Goal: Task Accomplishment & Management: Use online tool/utility

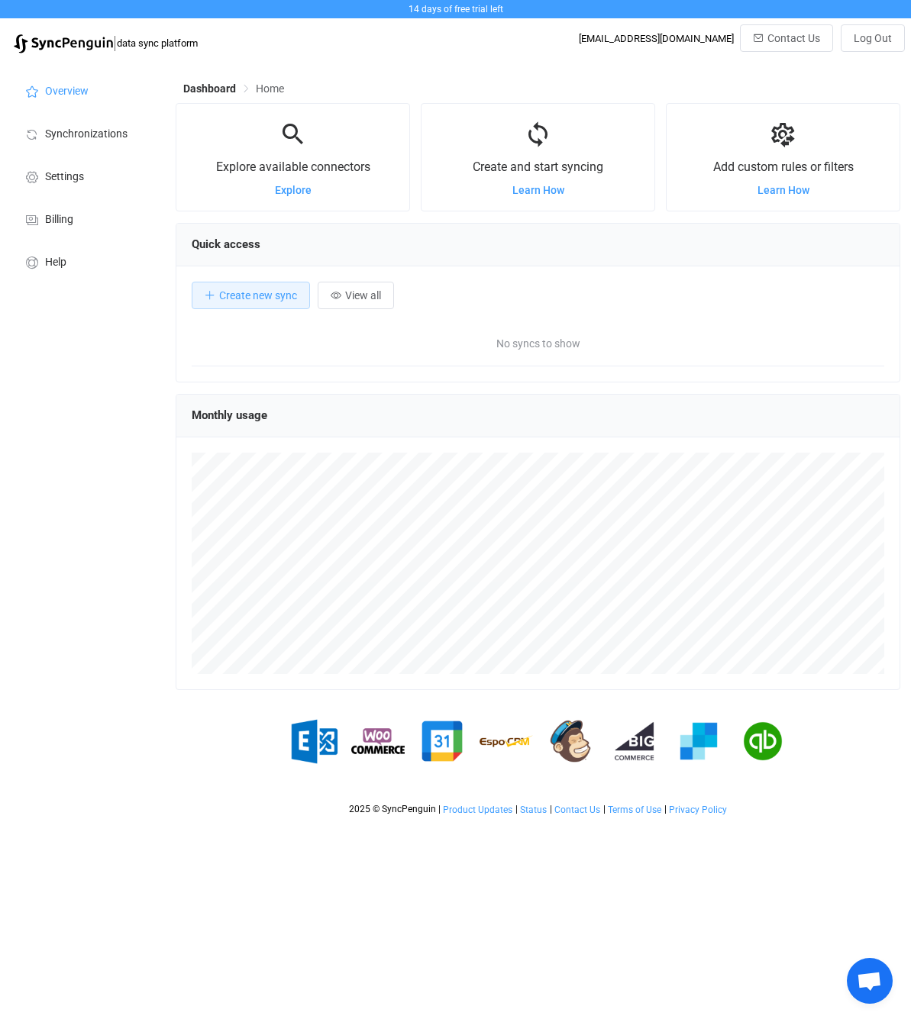
scroll to position [296, 724]
click at [234, 292] on span "Create new sync" at bounding box center [258, 295] width 78 height 12
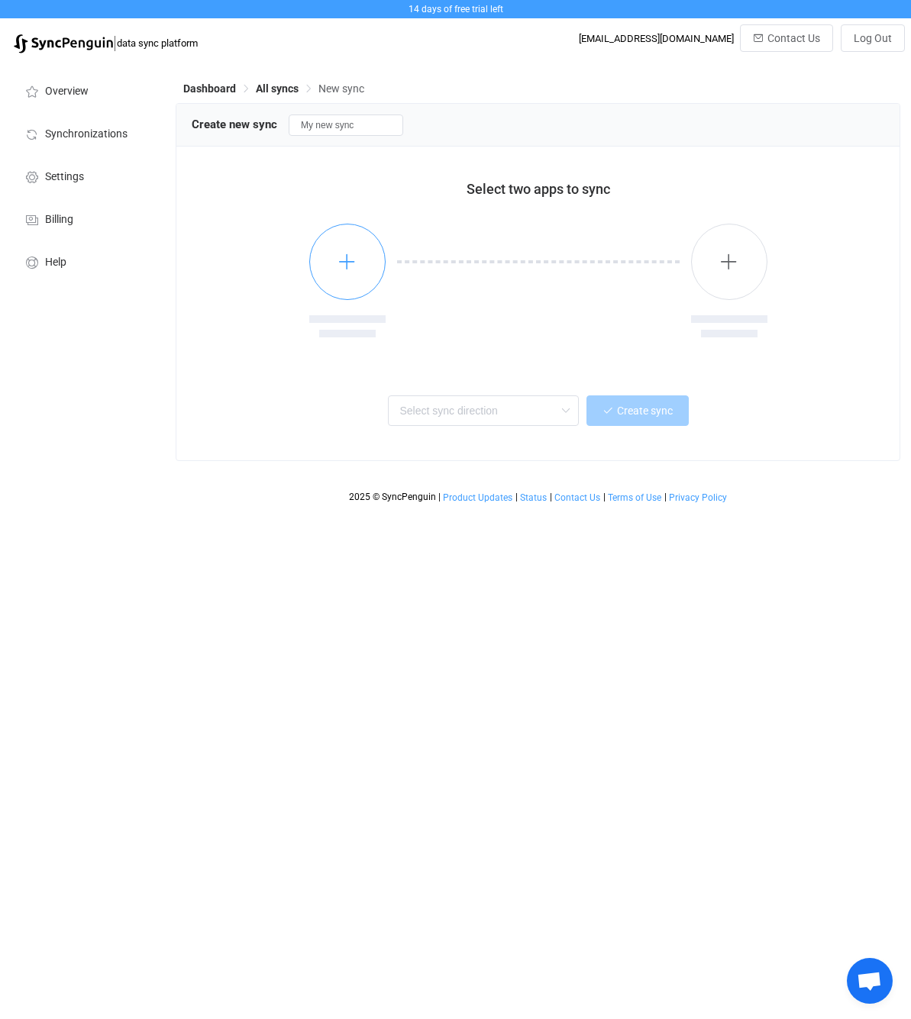
click at [356, 250] on button "button" at bounding box center [347, 262] width 76 height 76
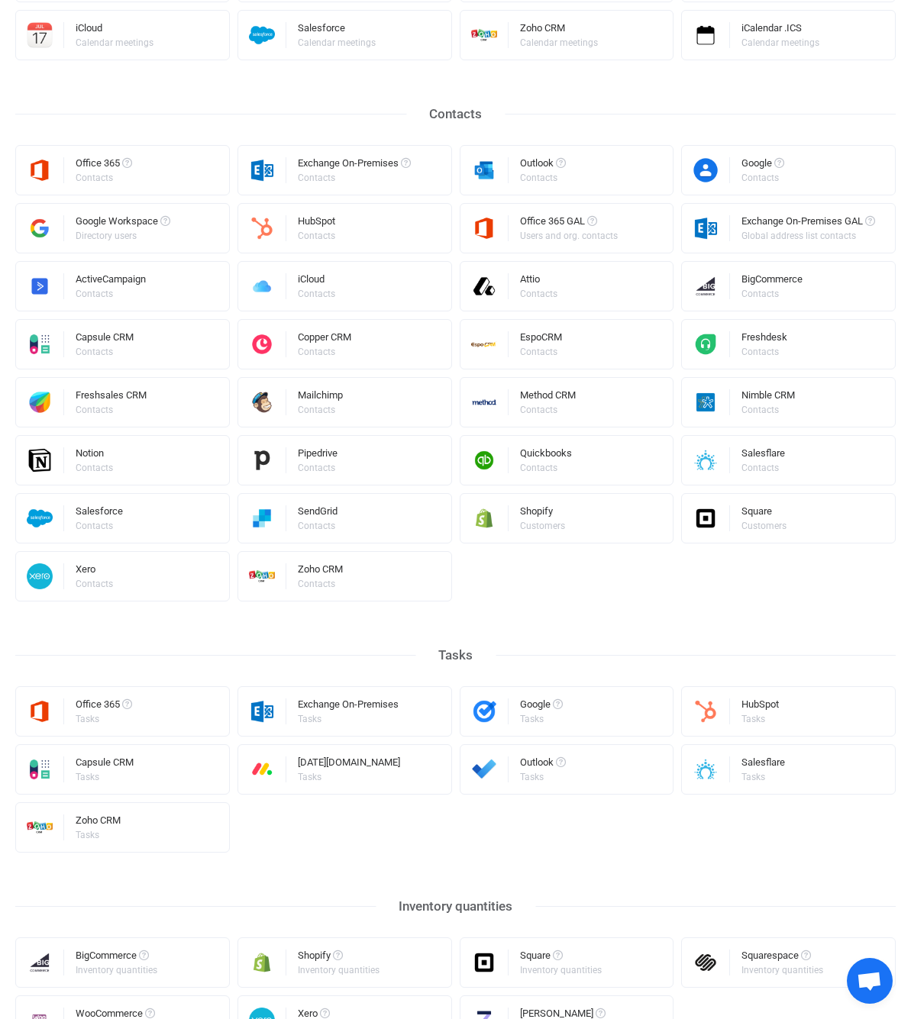
scroll to position [321, 0]
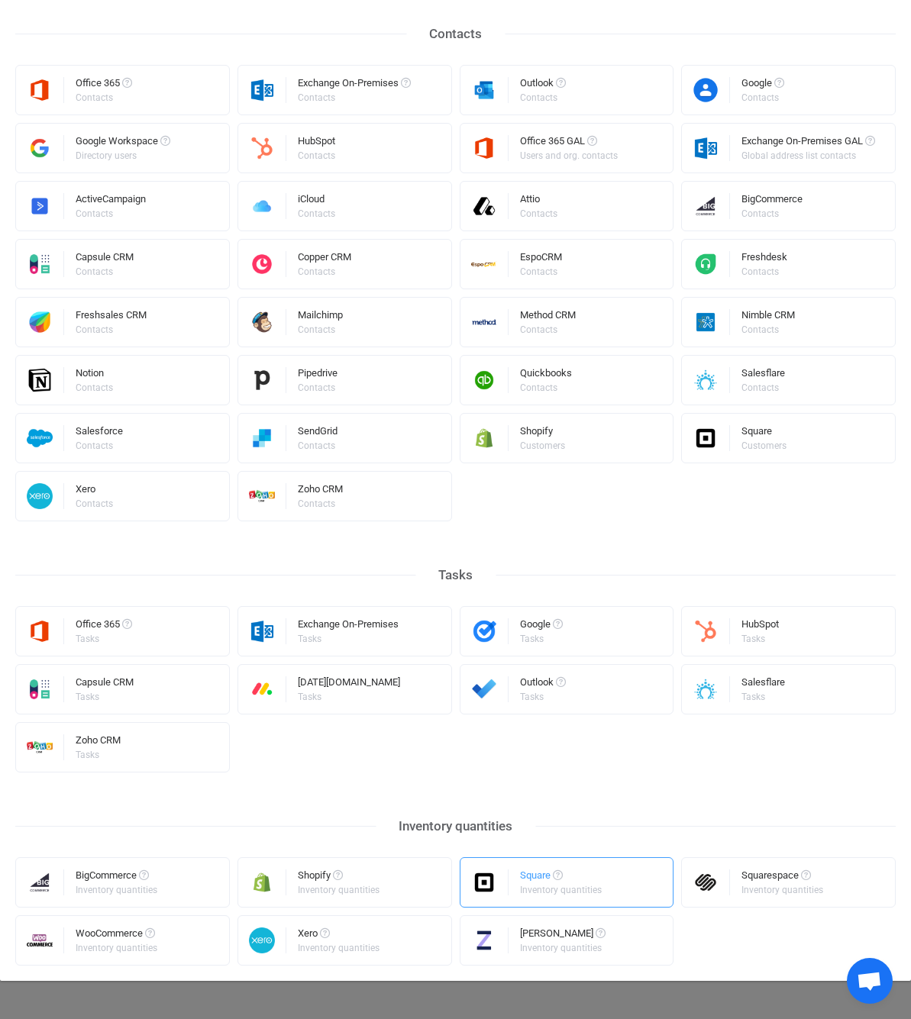
click at [491, 881] on img "Select a connector" at bounding box center [484, 882] width 48 height 26
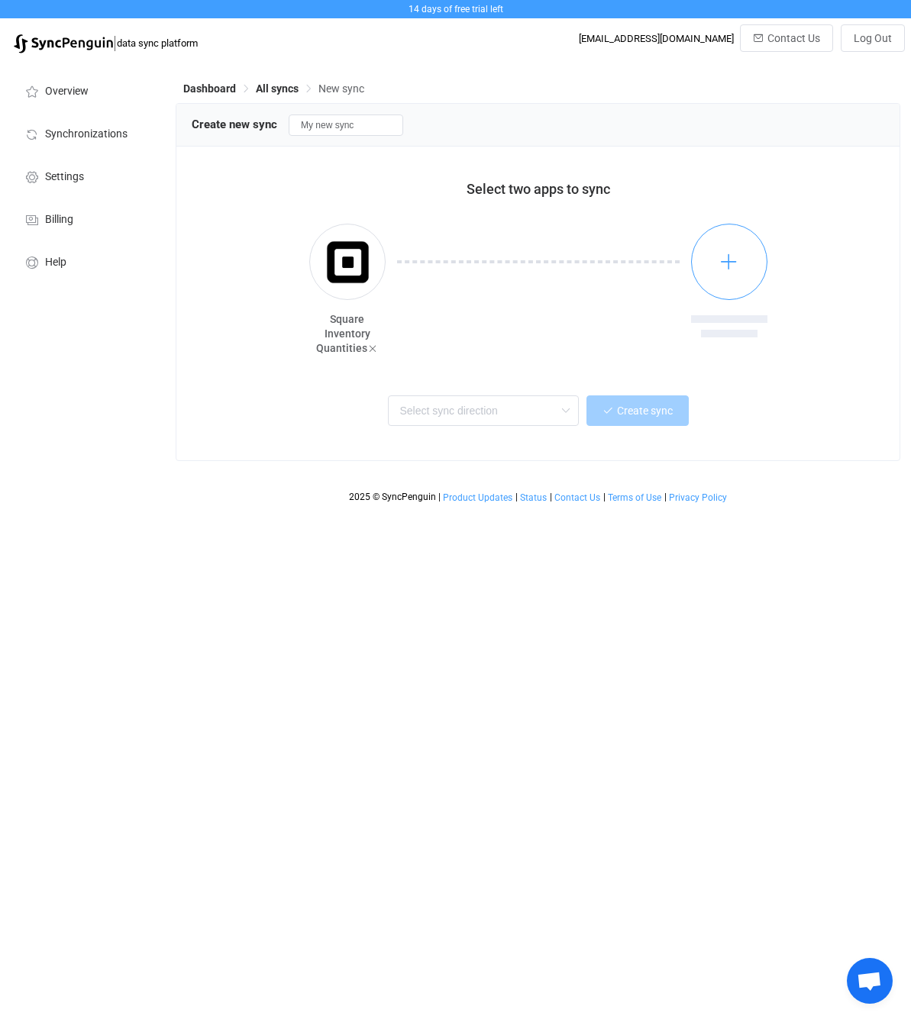
click at [720, 256] on icon "button" at bounding box center [728, 261] width 19 height 19
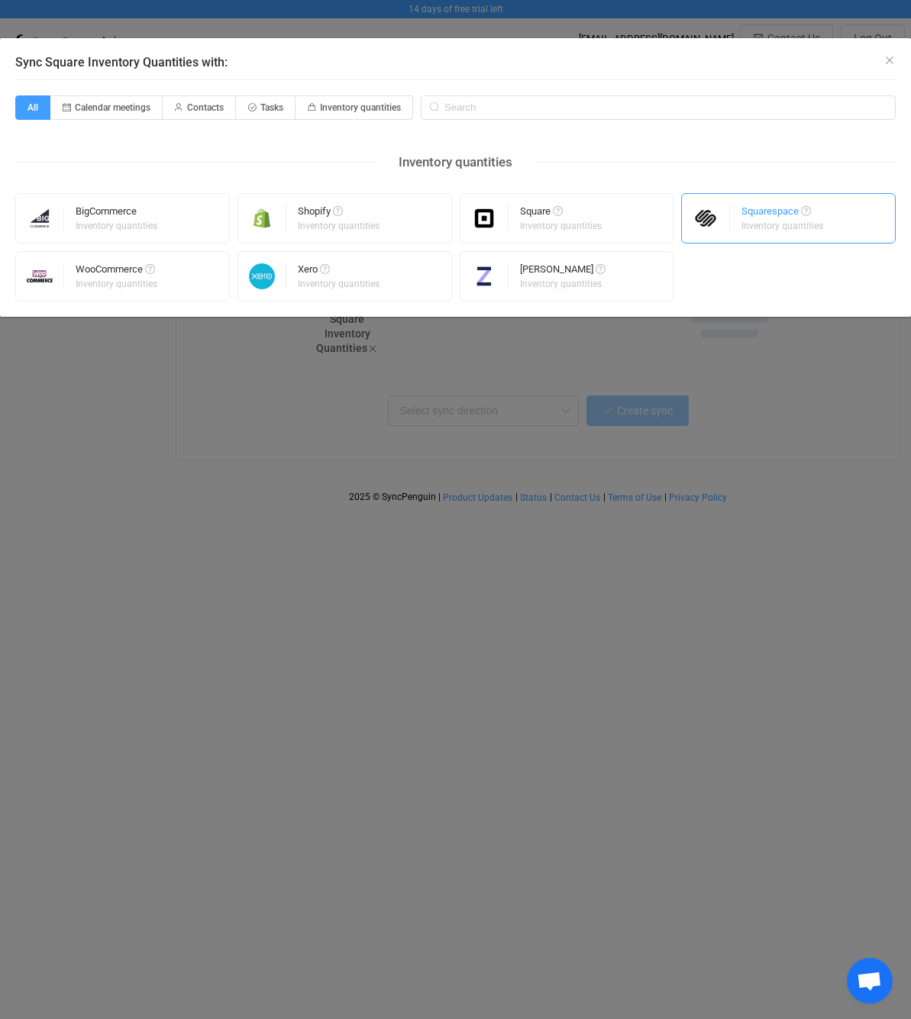
click at [773, 211] on div "Squarespace" at bounding box center [783, 213] width 84 height 15
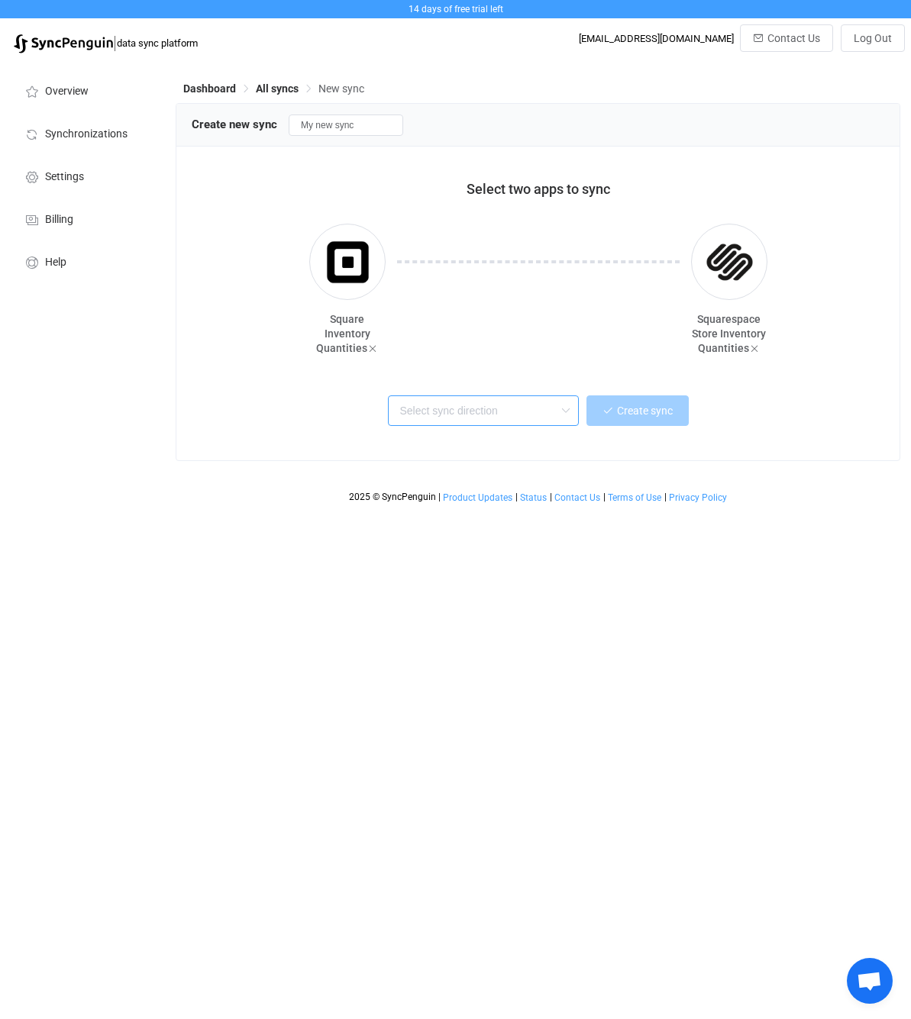
click at [521, 415] on input "text" at bounding box center [483, 410] width 191 height 31
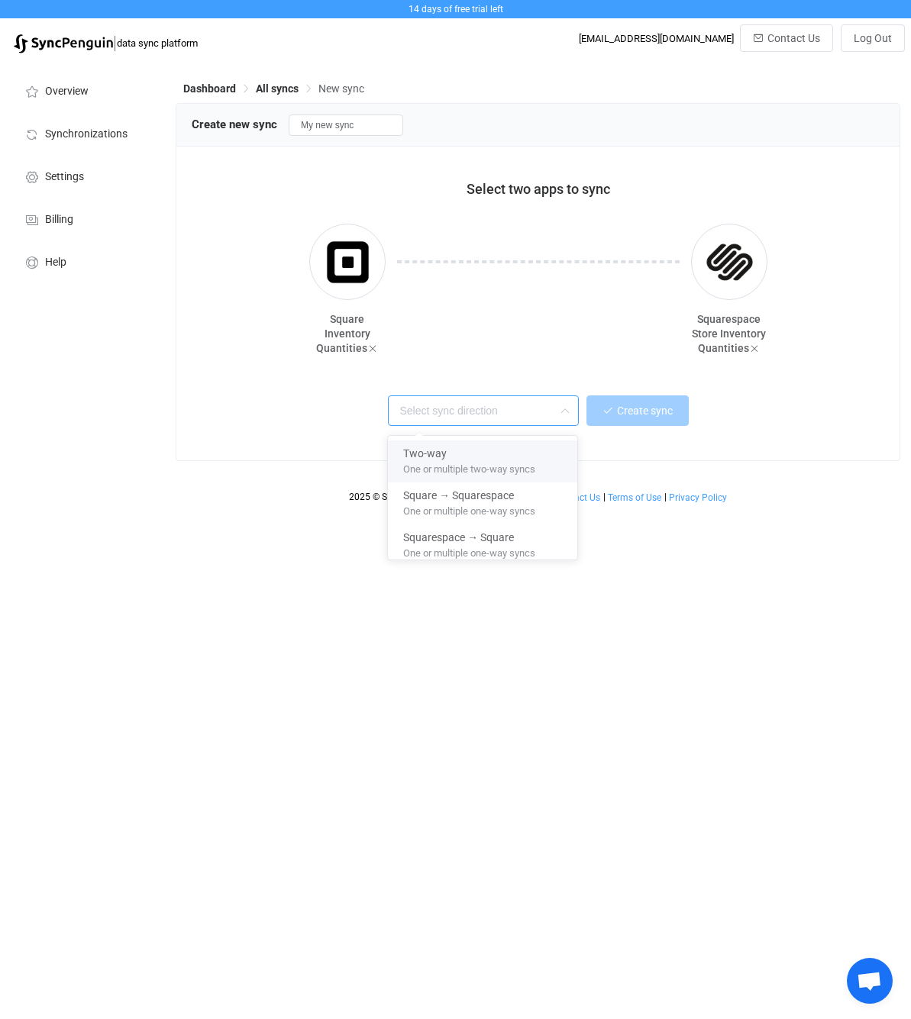
click at [528, 472] on span "One or multiple two-way syncs" at bounding box center [469, 466] width 132 height 17
type input "Two-way"
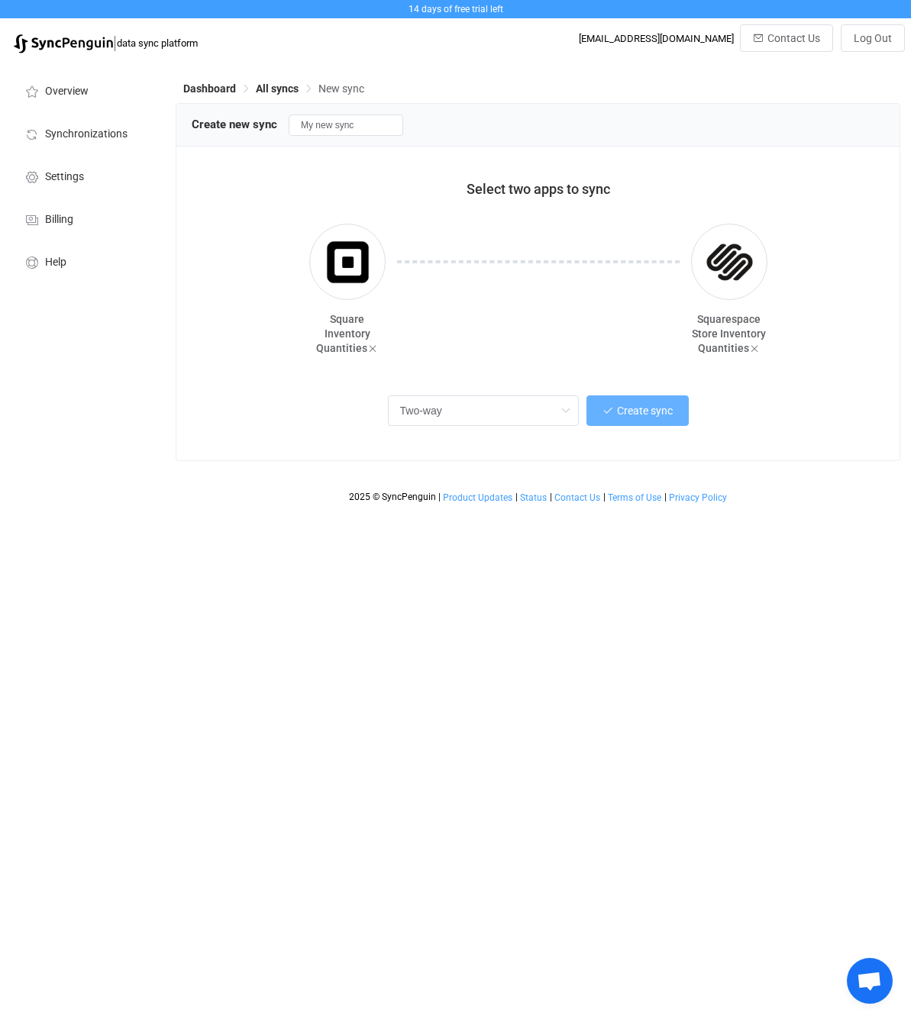
click at [653, 420] on button "Create sync" at bounding box center [637, 410] width 102 height 31
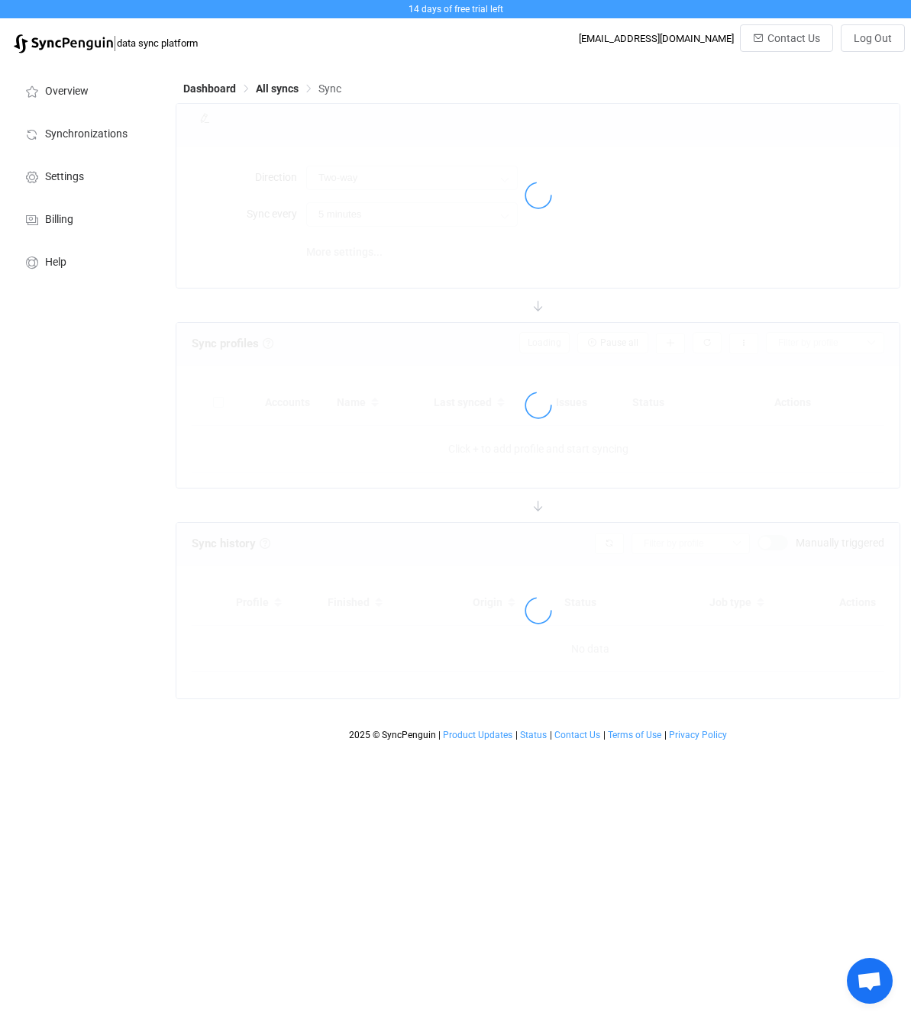
type input "10 minutes"
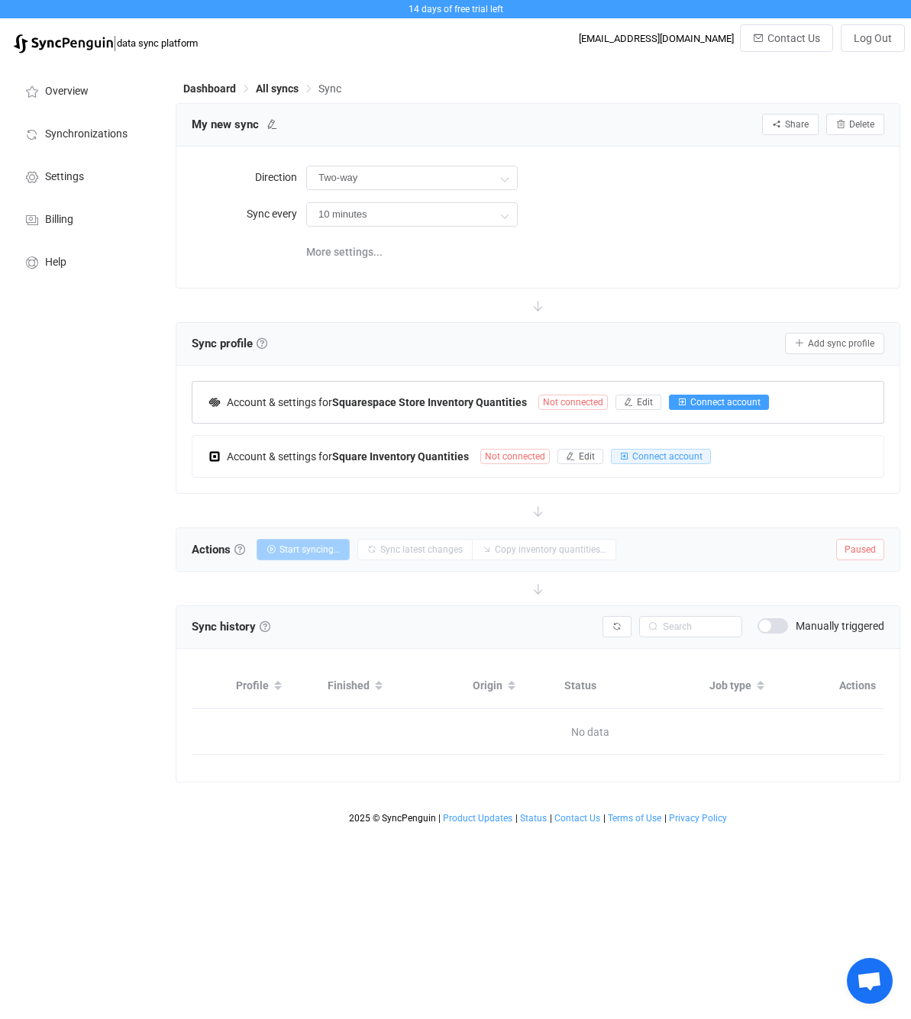
click at [716, 404] on span "Connect account" at bounding box center [725, 402] width 70 height 11
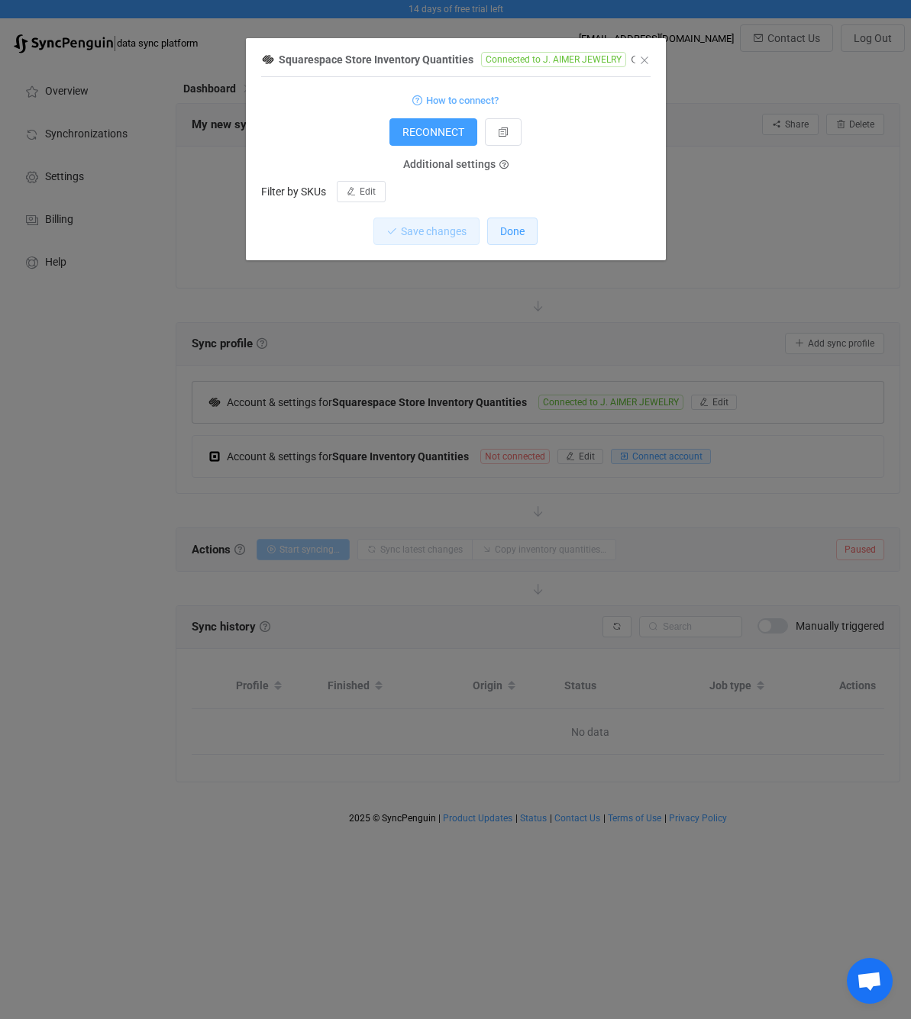
click at [525, 237] on button "Done" at bounding box center [512, 231] width 50 height 27
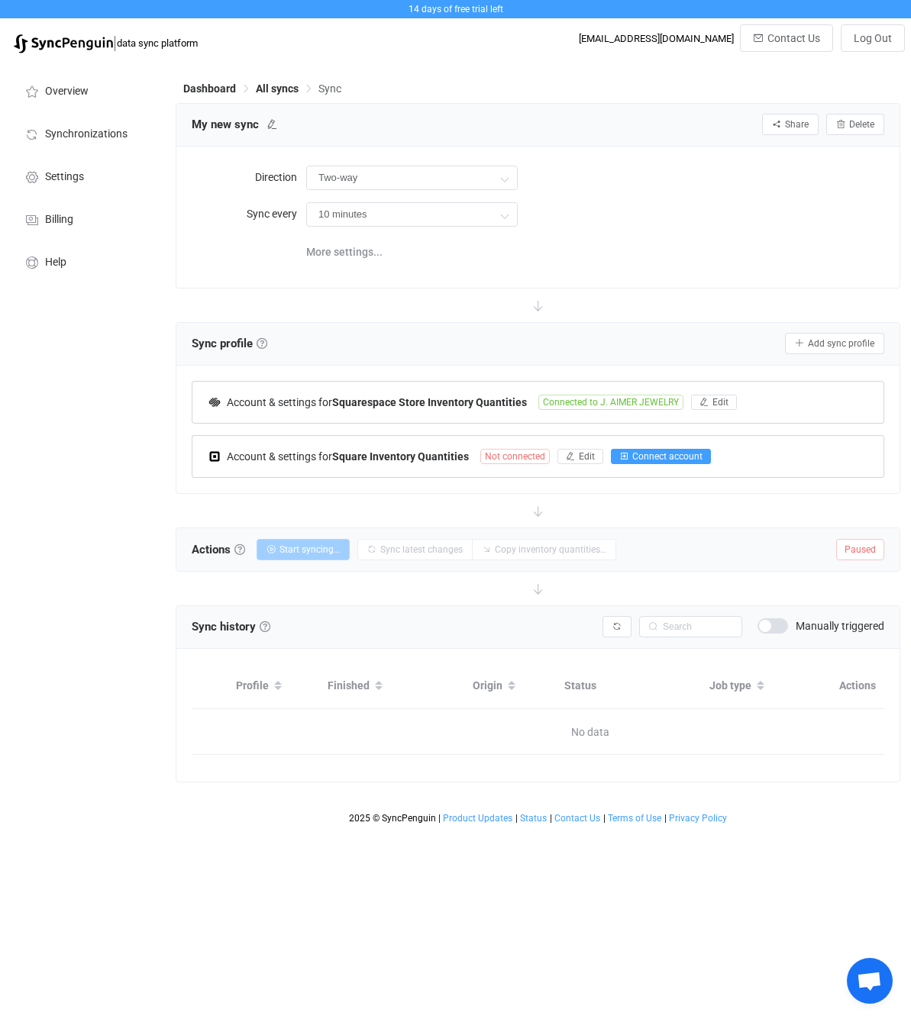
click at [688, 459] on span "Connect account" at bounding box center [667, 456] width 70 height 11
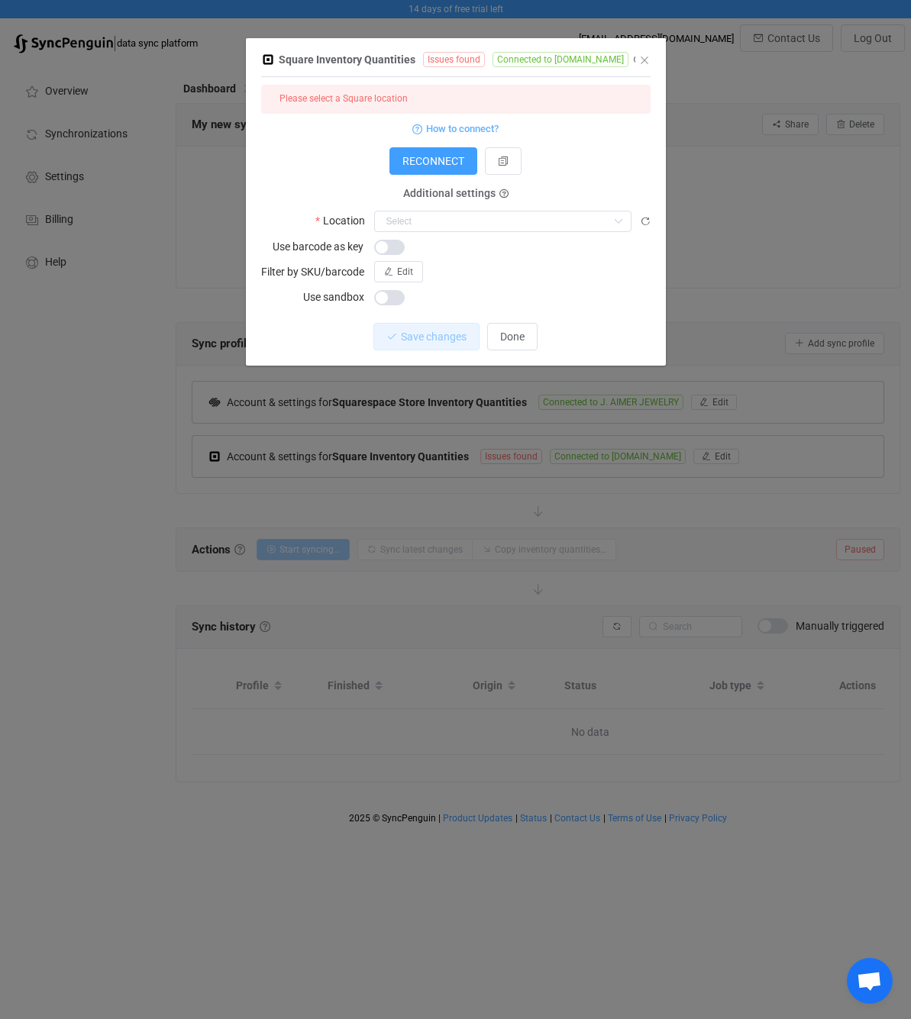
click at [620, 236] on div "dialog" at bounding box center [512, 246] width 276 height 21
click at [620, 230] on icon "dialog" at bounding box center [617, 221] width 19 height 21
click at [463, 254] on span "J.Aimer.Jewelry" at bounding box center [471, 259] width 163 height 12
type input "J.Aimer.Jewelry"
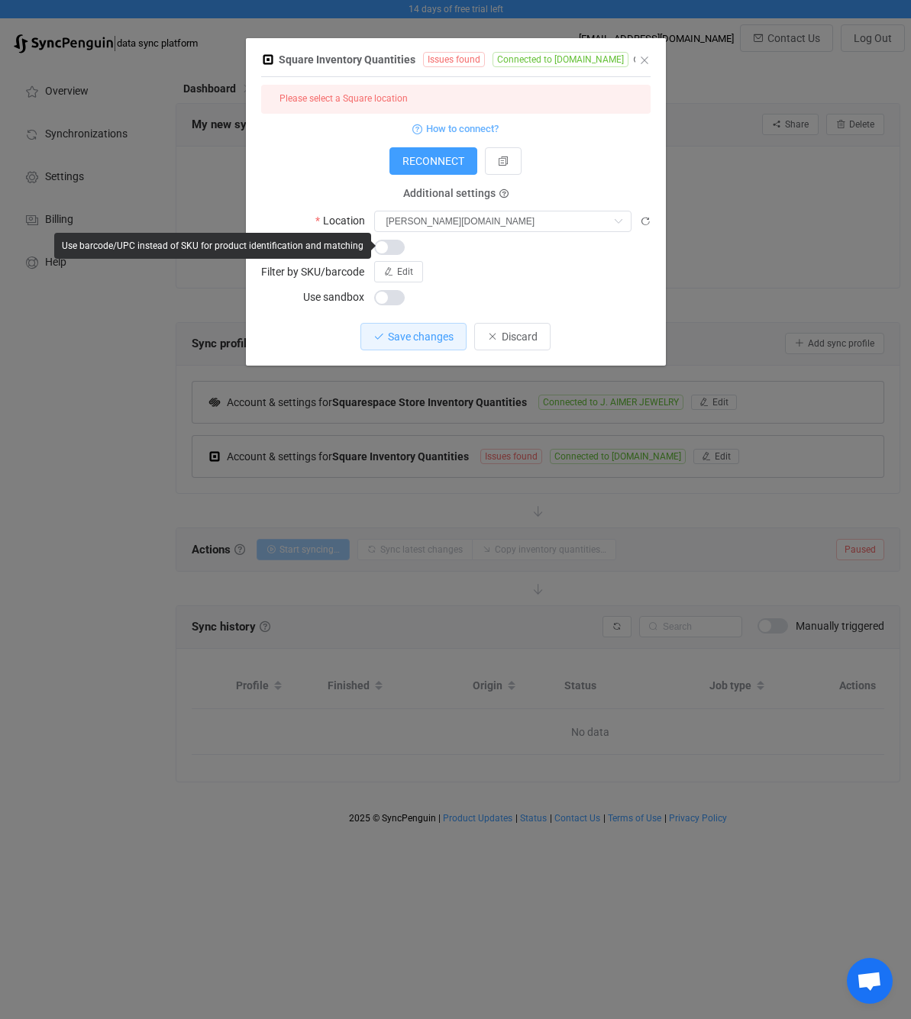
click at [398, 250] on span "dialog" at bounding box center [389, 247] width 31 height 15
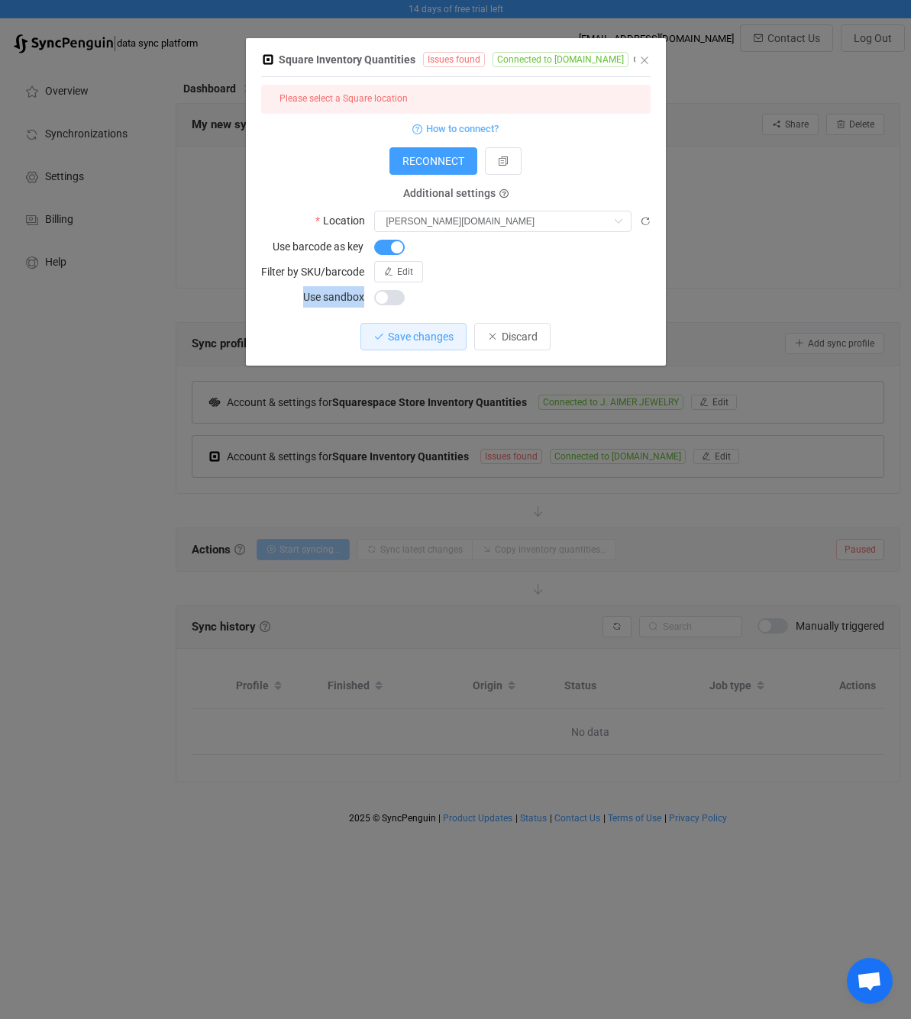
drag, startPoint x: 392, startPoint y: 314, endPoint x: 514, endPoint y: 289, distance: 124.7
click at [514, 289] on form "Please select a Square location How to connect? RECONNECT Additional settings L…" at bounding box center [455, 196] width 389 height 223
click at [515, 288] on div "dialog" at bounding box center [512, 296] width 276 height 21
click at [420, 338] on span "Save changes" at bounding box center [421, 336] width 66 height 12
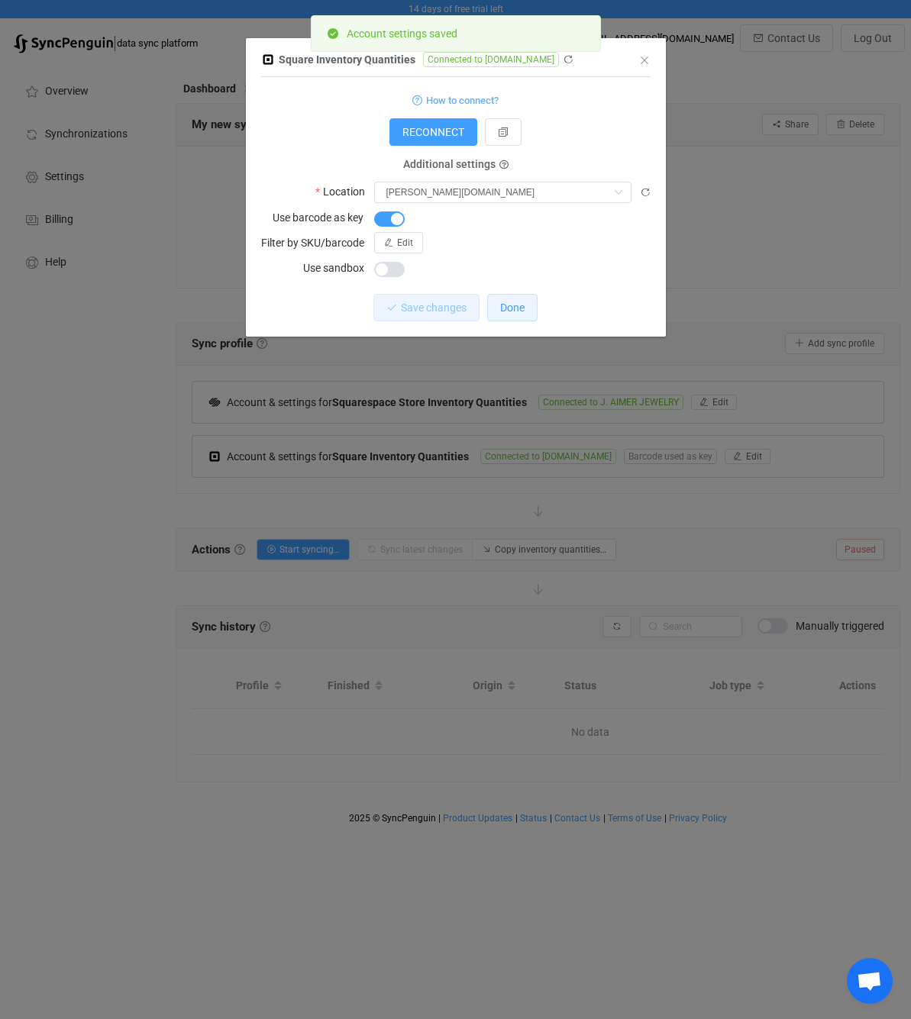
click at [515, 295] on button "Done" at bounding box center [512, 307] width 50 height 27
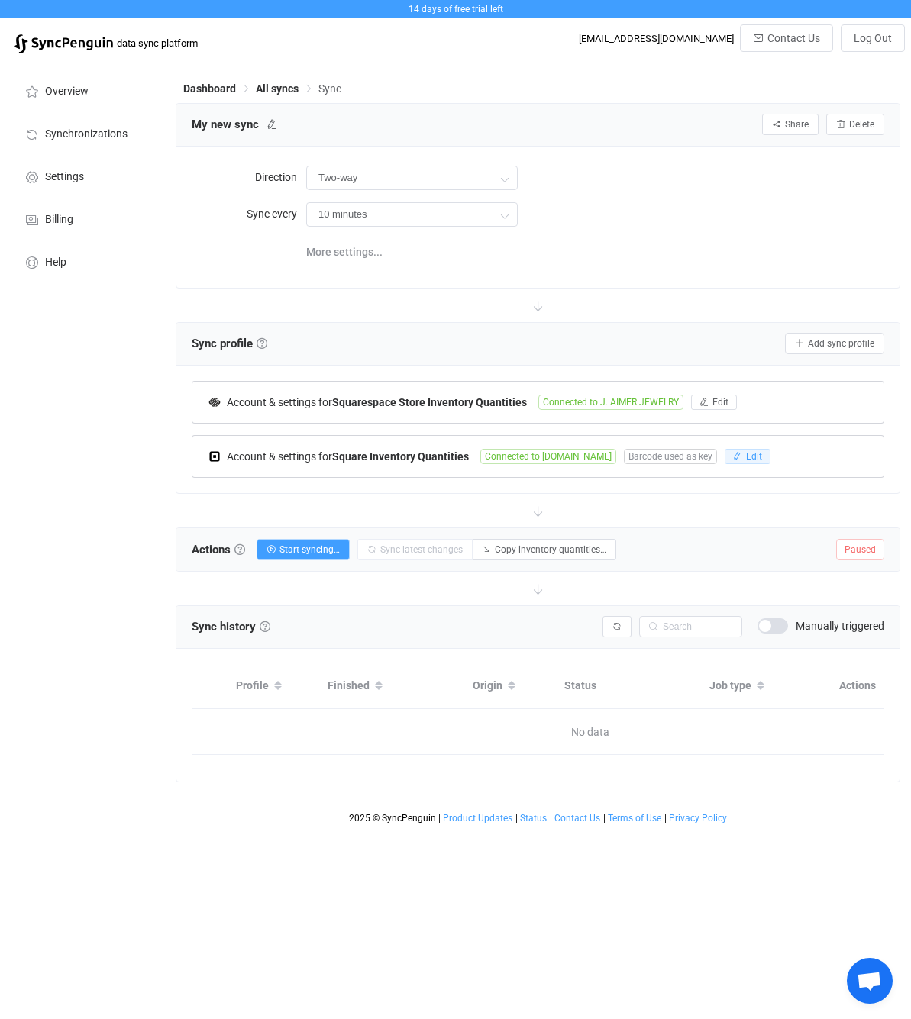
click at [733, 459] on icon "button" at bounding box center [737, 456] width 9 height 9
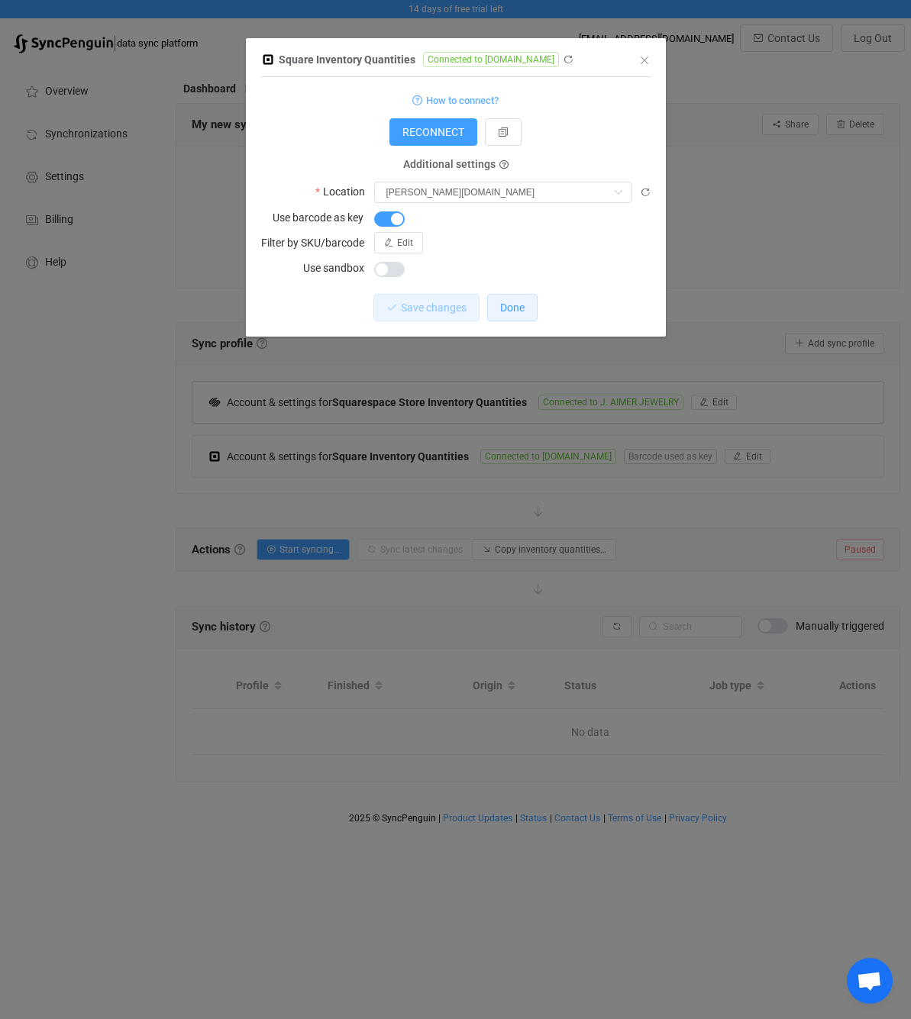
click at [514, 309] on span "Done" at bounding box center [512, 307] width 24 height 12
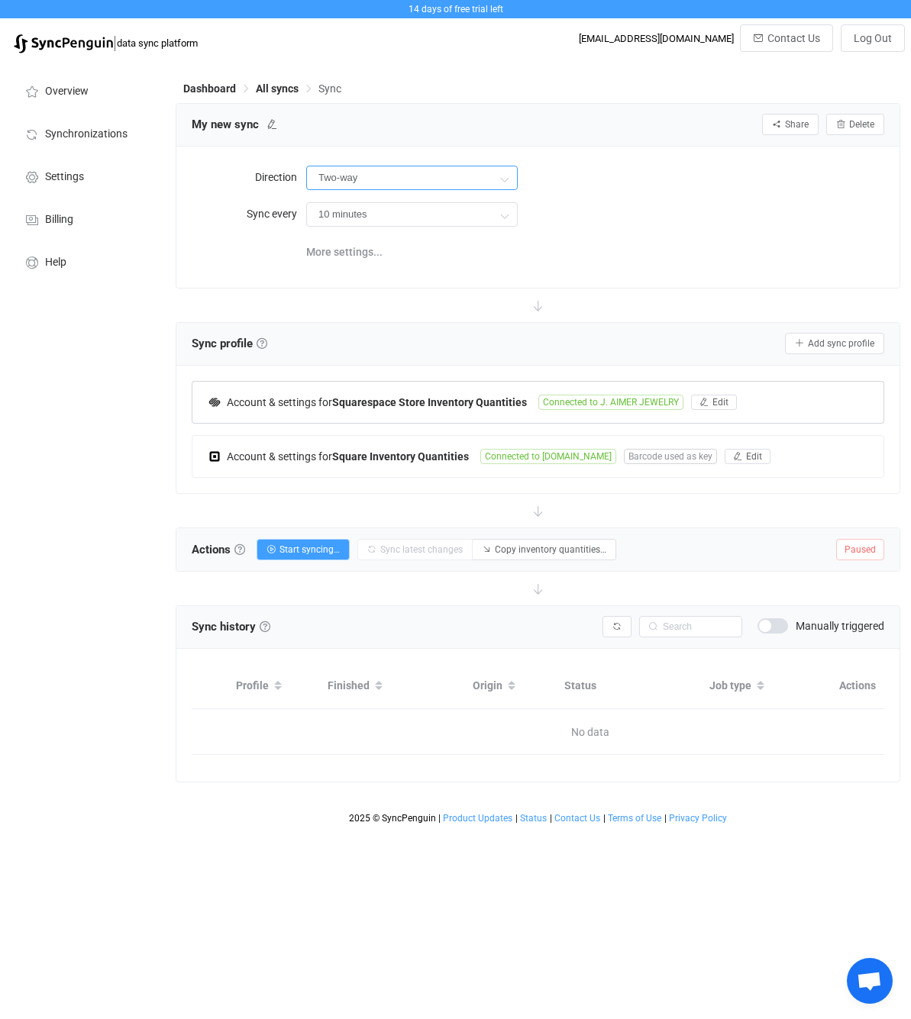
click at [455, 176] on input "Two-way" at bounding box center [411, 178] width 211 height 24
click at [424, 277] on icon at bounding box center [428, 273] width 9 height 9
type input "Square → Squarespace"
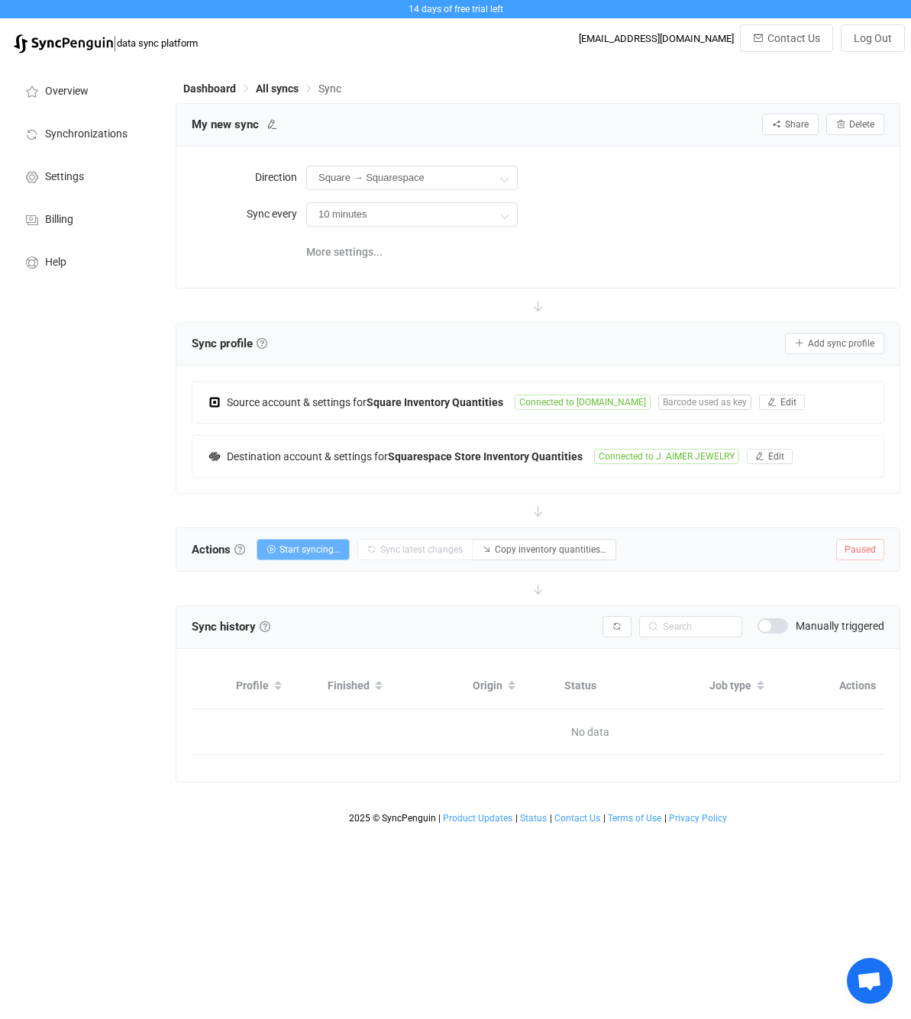
click at [312, 548] on span "Start syncing…" at bounding box center [309, 549] width 60 height 11
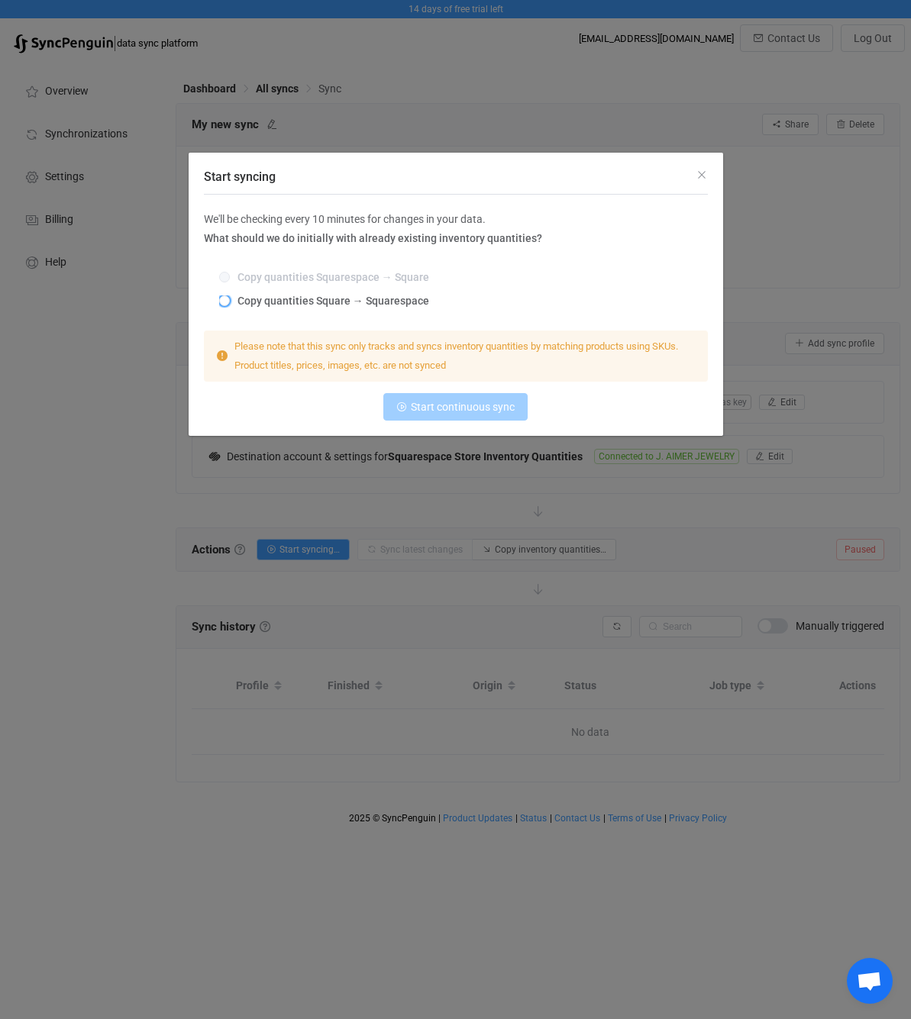
click at [312, 299] on span "Copy quantities Square → Squarespace" at bounding box center [329, 301] width 199 height 12
click at [230, 299] on input "Copy quantities Square → Squarespace" at bounding box center [224, 301] width 11 height 12
radio input "true"
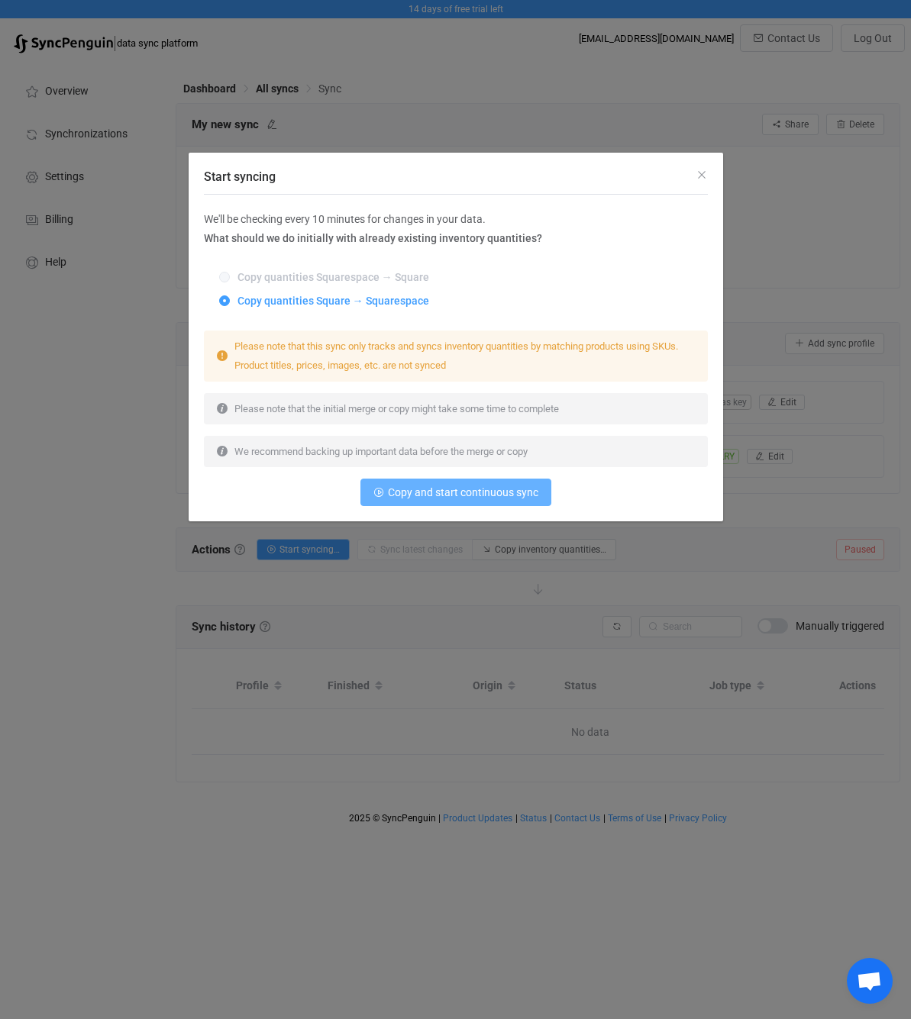
click at [479, 495] on span "Copy and start continuous sync" at bounding box center [463, 492] width 150 height 12
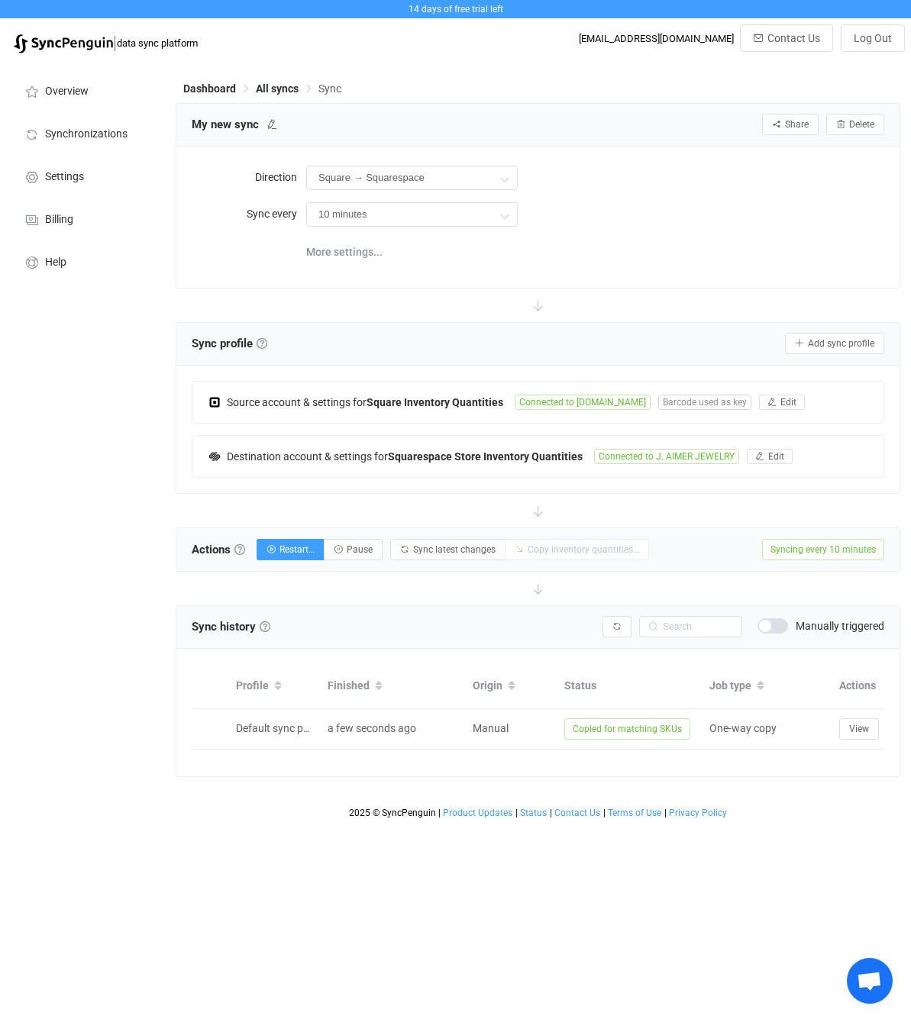
scroll to position [0, 104]
drag, startPoint x: 629, startPoint y: 760, endPoint x: 593, endPoint y: 758, distance: 35.9
click at [593, 750] on div "Profile Finished Origin Status Job type Actions Default sync profile a few seco…" at bounding box center [538, 706] width 692 height 85
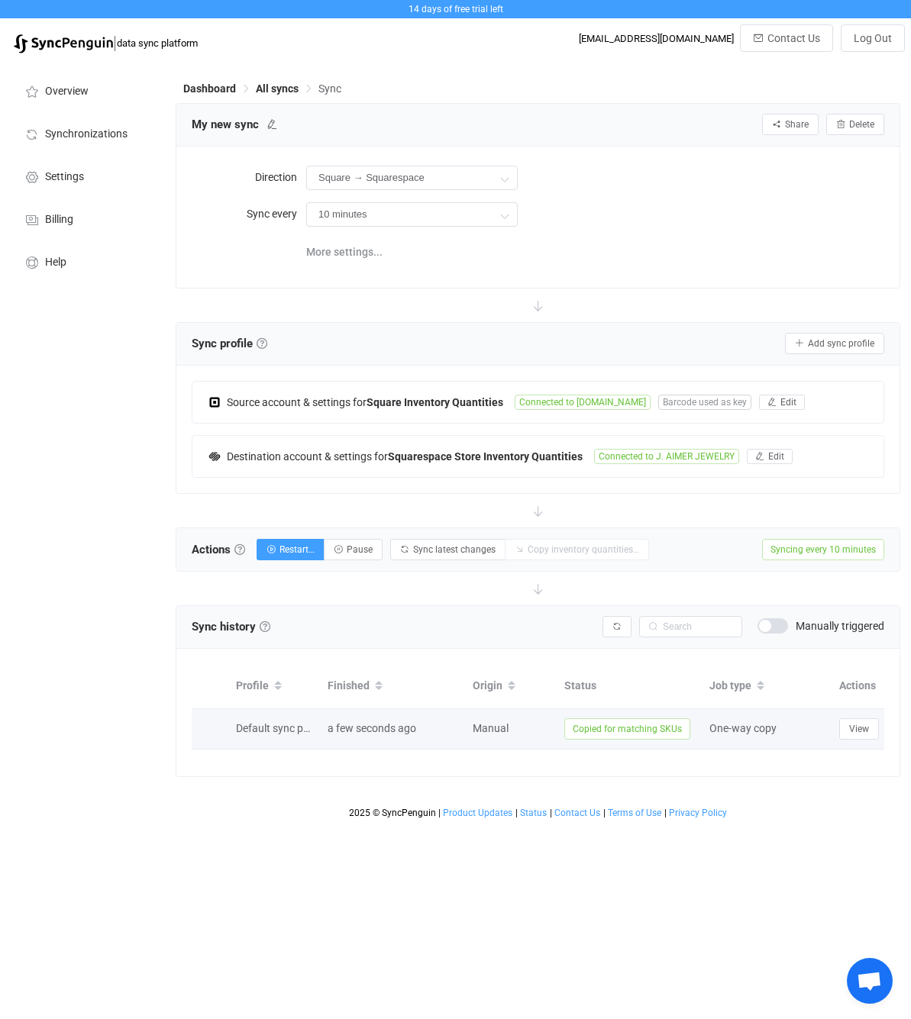
click at [388, 740] on td "a few seconds ago" at bounding box center [392, 729] width 145 height 40
click at [640, 730] on span "Copied for matching SKUs" at bounding box center [627, 728] width 126 height 21
click at [856, 735] on button "View" at bounding box center [859, 728] width 40 height 21
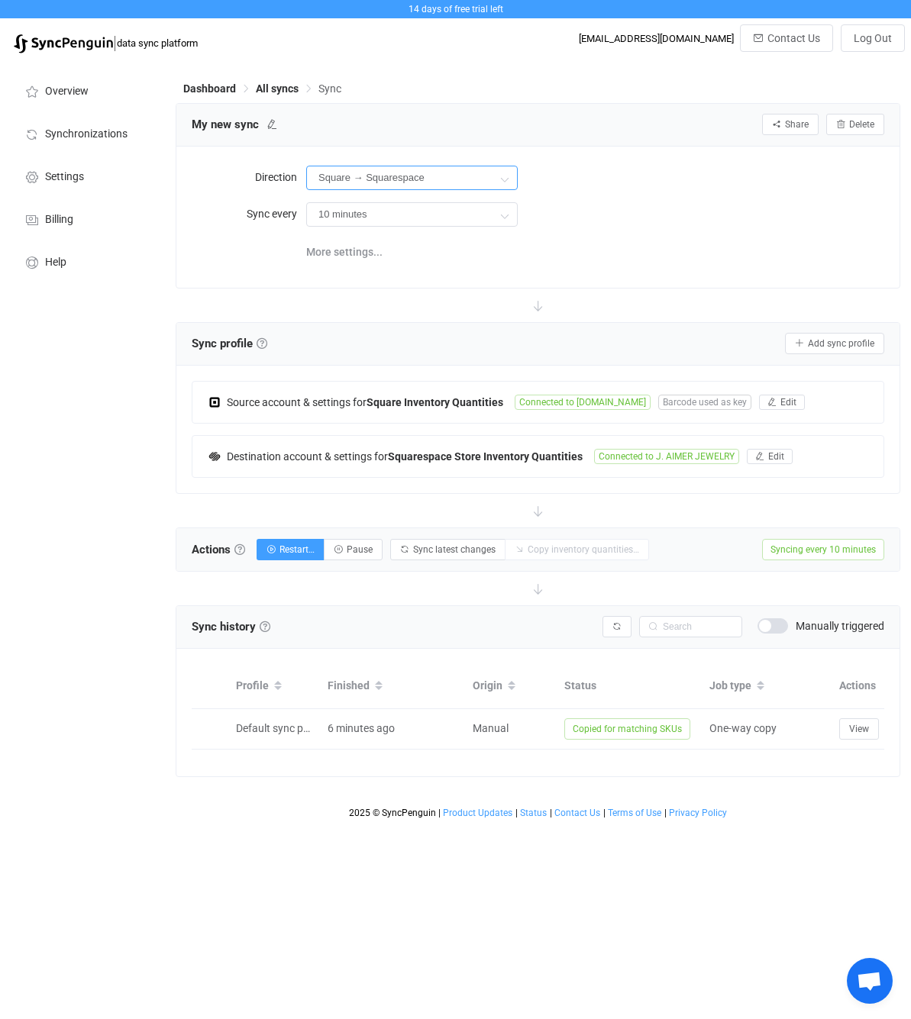
click at [413, 172] on input "Square → Squarespace" at bounding box center [411, 178] width 211 height 24
click at [405, 224] on span "Two-way" at bounding box center [406, 221] width 44 height 12
type input "Two-way"
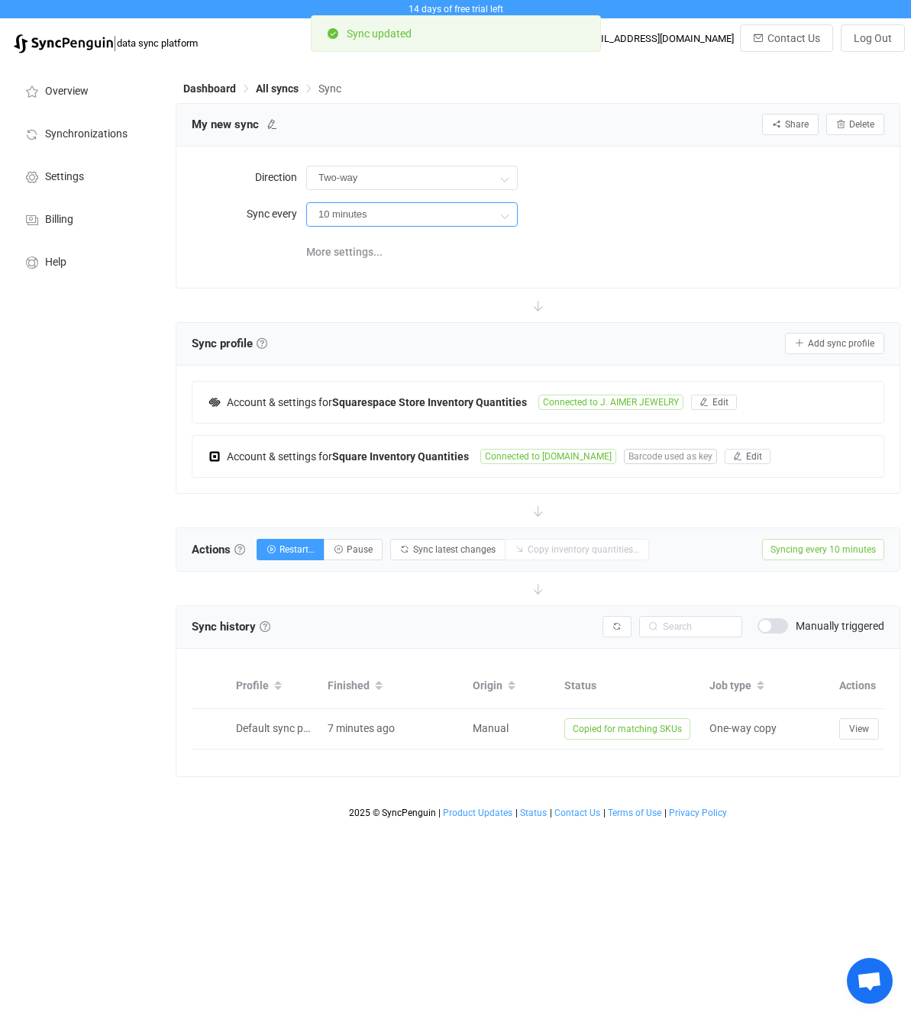
click at [429, 206] on input "10 minutes" at bounding box center [411, 214] width 211 height 24
click at [659, 222] on div "10 minutes" at bounding box center [595, 213] width 578 height 31
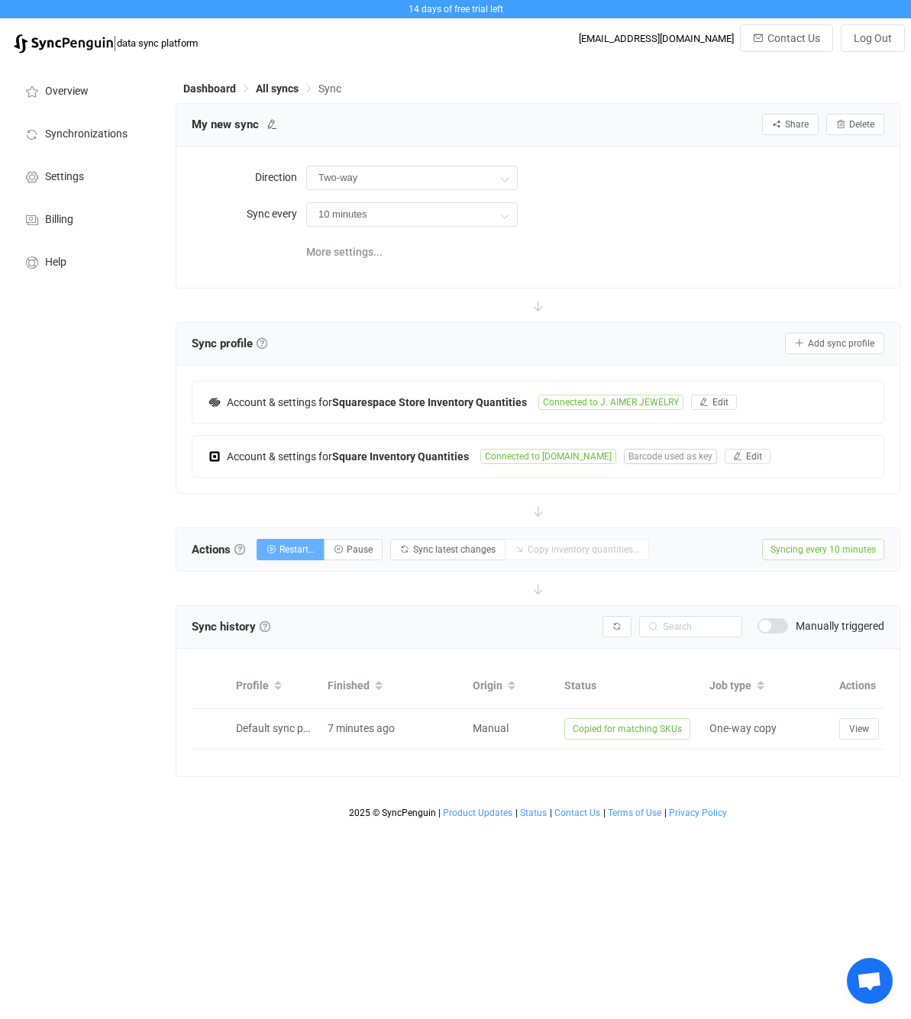
click at [276, 552] on icon "button" at bounding box center [270, 549] width 9 height 9
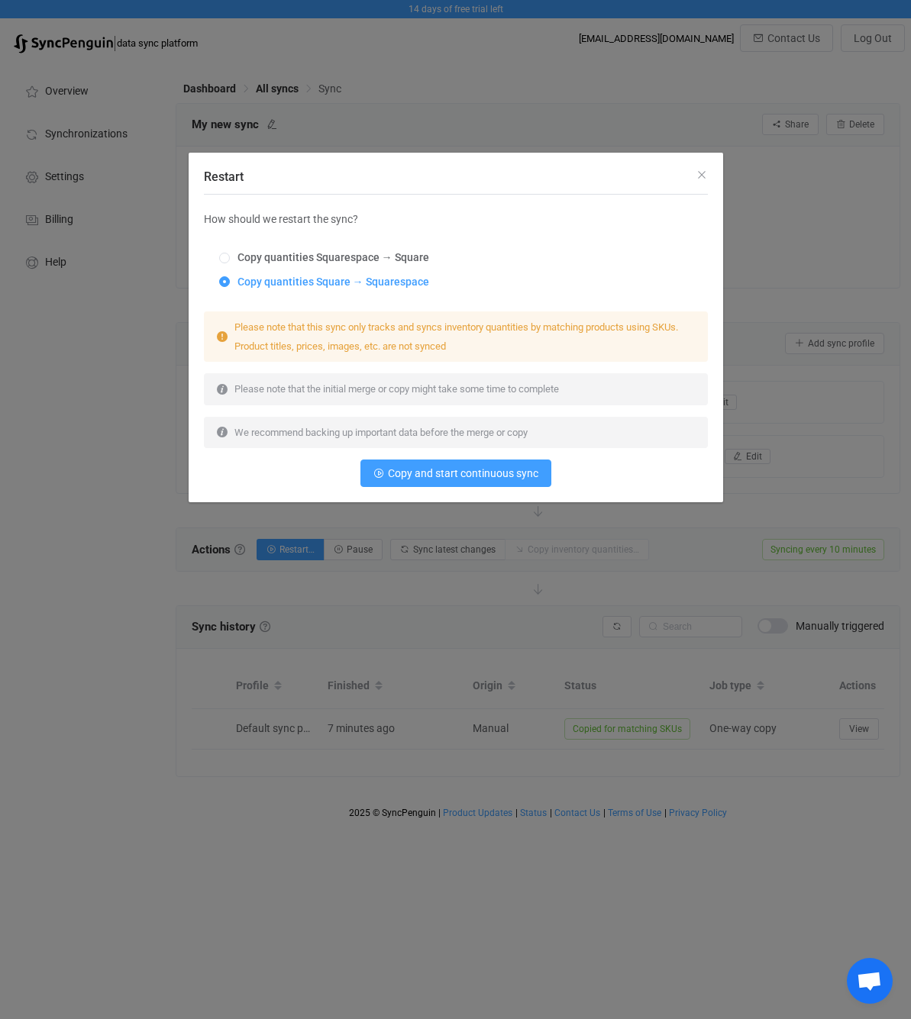
click at [229, 248] on div "Copy quantities Squarespace → Square Copy quantities Square → Squarespace" at bounding box center [456, 270] width 504 height 60
click at [444, 480] on button "Copy and start continuous sync" at bounding box center [455, 472] width 191 height 27
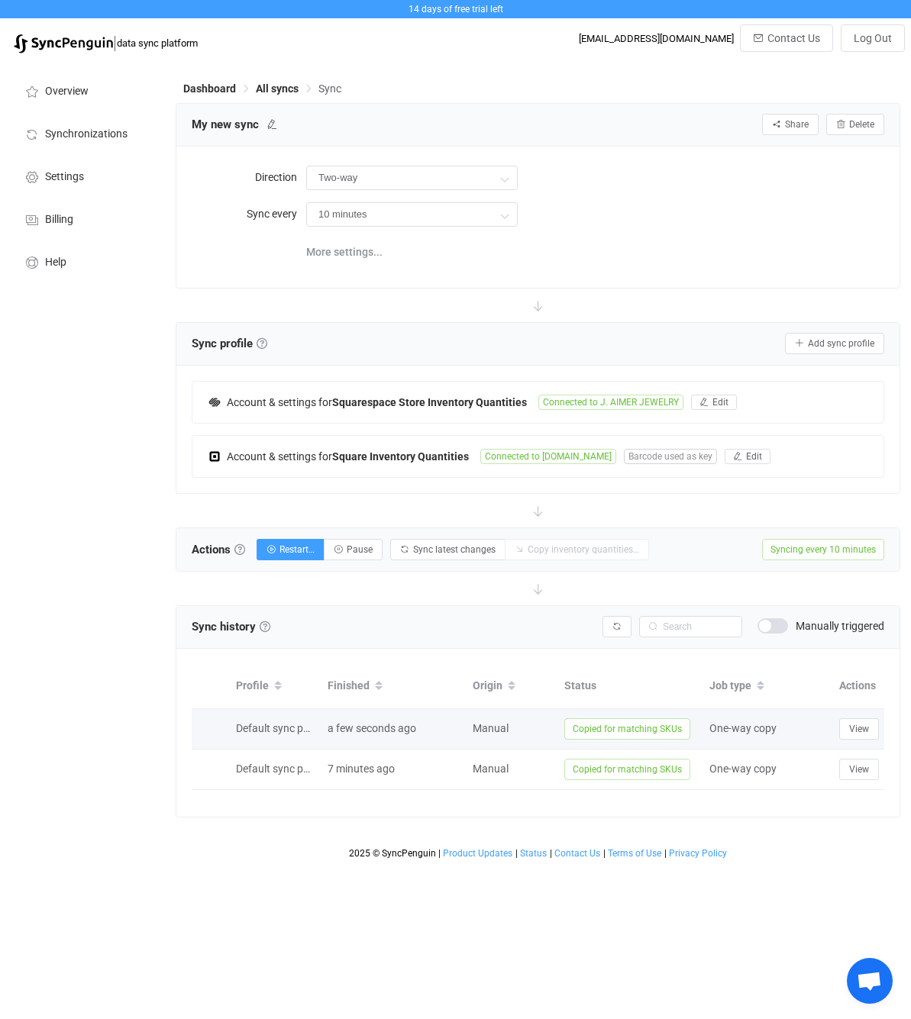
click at [494, 730] on div "Manual" at bounding box center [511, 729] width 92 height 18
click at [630, 725] on span "Copied for matching SKUs" at bounding box center [627, 728] width 126 height 21
click at [853, 725] on span "View" at bounding box center [859, 729] width 20 height 11
click at [634, 724] on span "Copied for matching SKUs" at bounding box center [627, 728] width 126 height 21
click at [720, 733] on span "One-way copy" at bounding box center [742, 728] width 67 height 12
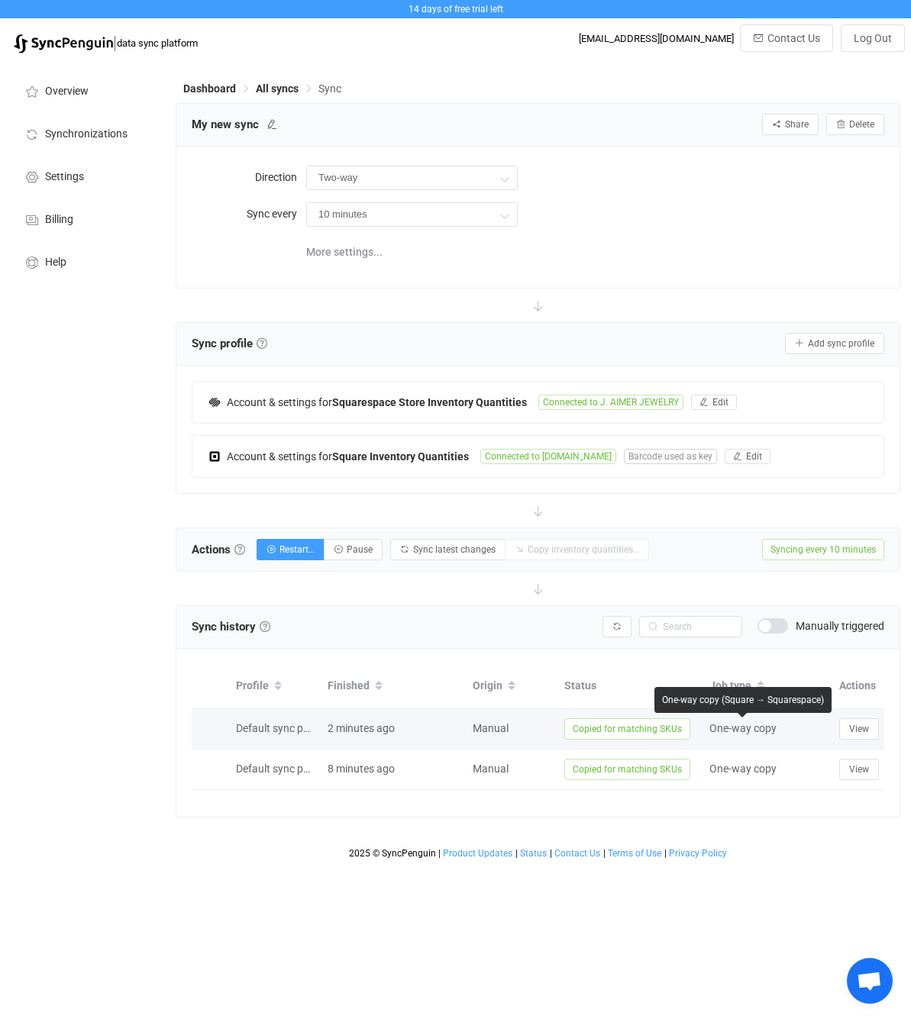
click at [814, 732] on div "One-way copy" at bounding box center [766, 729] width 114 height 18
click at [717, 728] on span "One-way copy" at bounding box center [742, 728] width 67 height 12
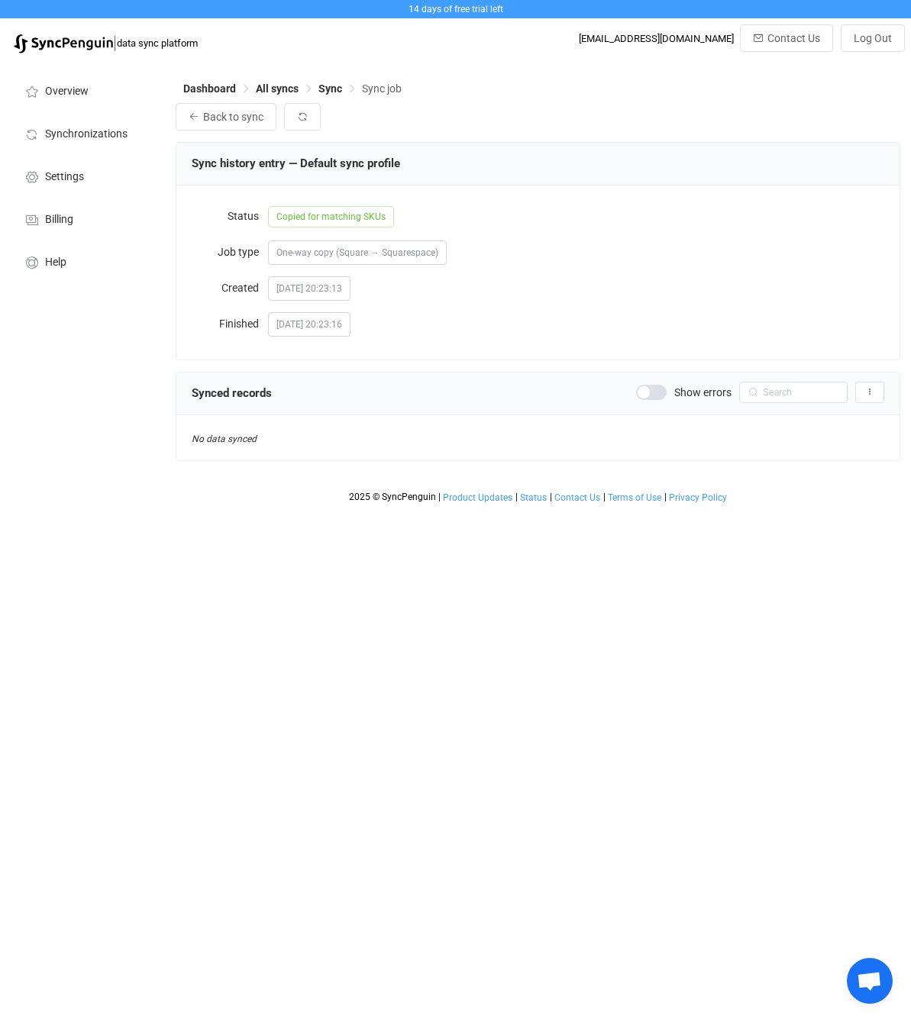
click at [379, 448] on div "No data synced" at bounding box center [537, 437] width 723 height 45
